Goal: Share content

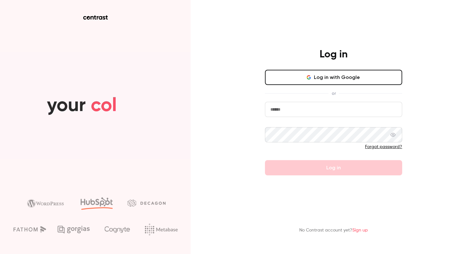
click at [288, 115] on input "email" at bounding box center [333, 109] width 137 height 15
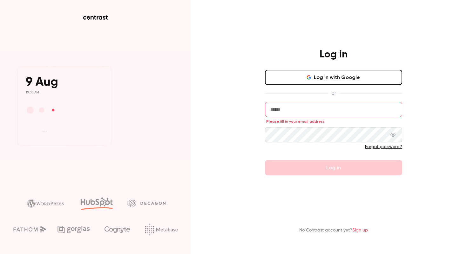
type input "**********"
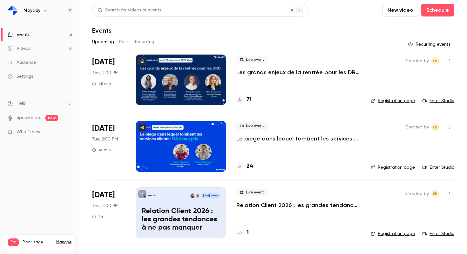
click at [274, 50] on div "Search for videos or events New video Schedule Events Upcoming Past Recurring R…" at bounding box center [273, 125] width 362 height 242
click at [42, 7] on button "button" at bounding box center [46, 11] width 8 height 8
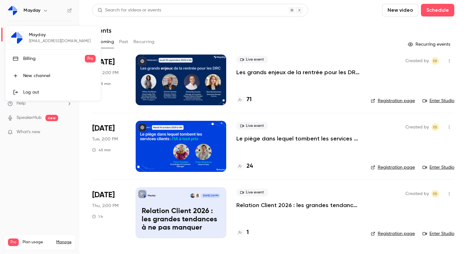
click at [53, 159] on div at bounding box center [233, 127] width 467 height 254
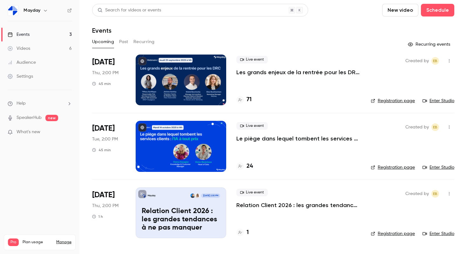
click at [249, 100] on h4 "71" at bounding box center [248, 100] width 5 height 9
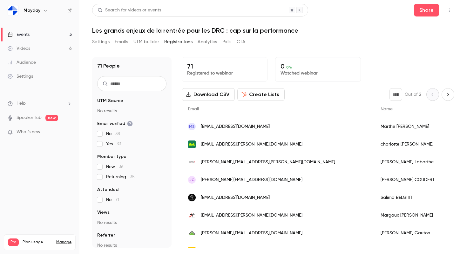
scroll to position [6, 0]
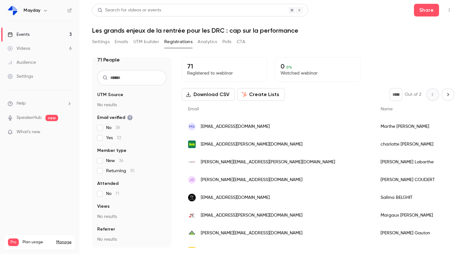
click at [123, 80] on input "text" at bounding box center [131, 77] width 69 height 15
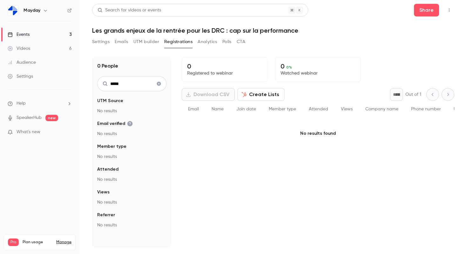
scroll to position [0, 0]
type input "*"
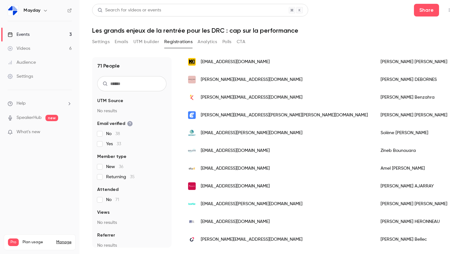
scroll to position [190, 0]
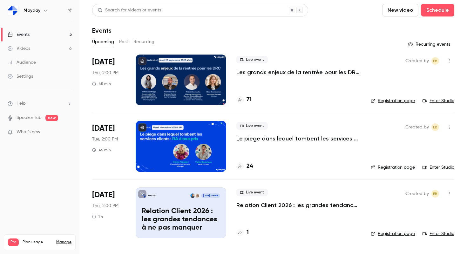
click at [451, 61] on icon "button" at bounding box center [448, 61] width 5 height 4
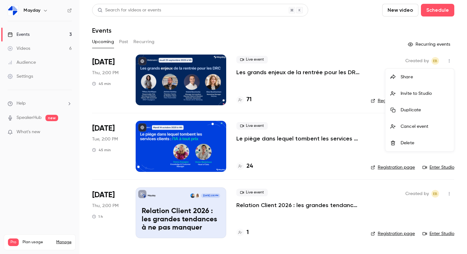
click at [425, 74] on div "Share" at bounding box center [424, 77] width 48 height 6
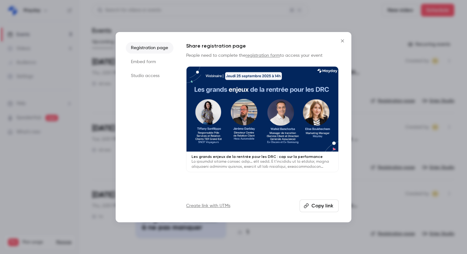
click at [327, 208] on button "Copy link" at bounding box center [318, 206] width 39 height 13
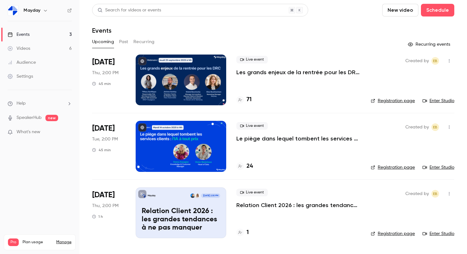
click at [42, 9] on button "button" at bounding box center [46, 11] width 8 height 8
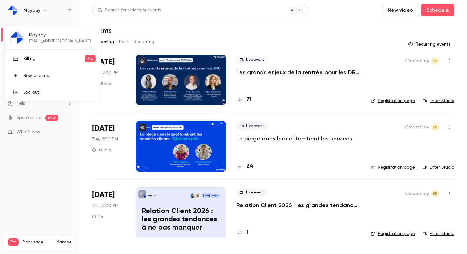
click at [28, 95] on div "Log out" at bounding box center [59, 92] width 72 height 6
